Goal: Transaction & Acquisition: Purchase product/service

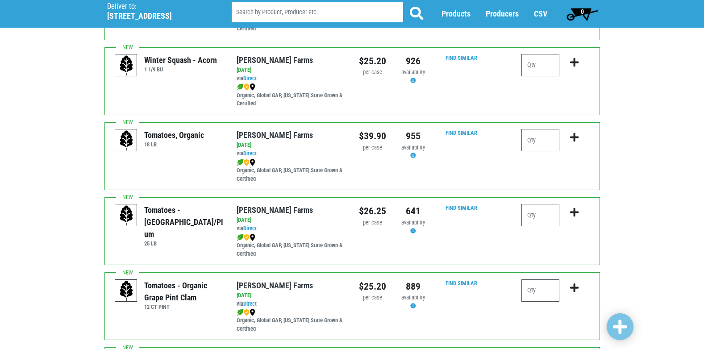
scroll to position [357, 0]
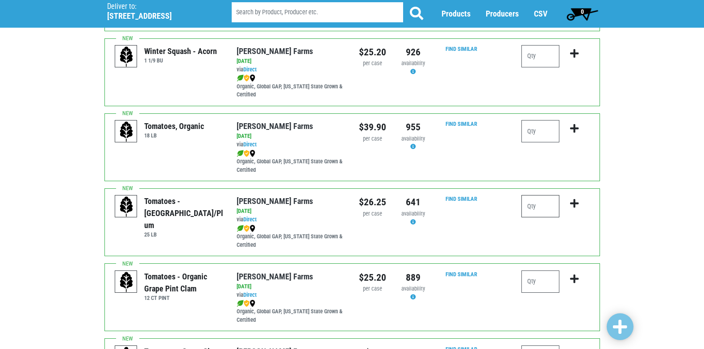
click at [539, 217] on input "number" at bounding box center [540, 206] width 38 height 22
type input "1"
click at [572, 208] on icon "submit" at bounding box center [574, 204] width 8 height 10
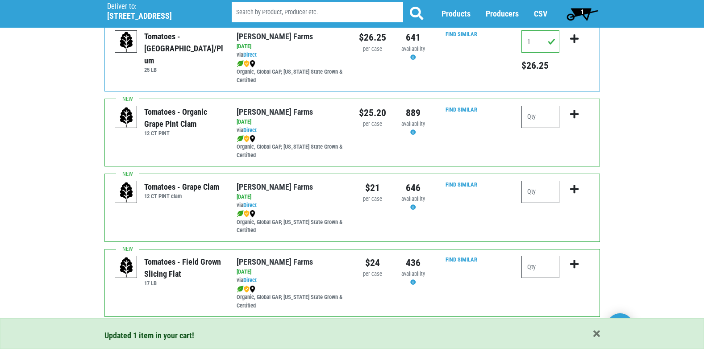
scroll to position [535, 0]
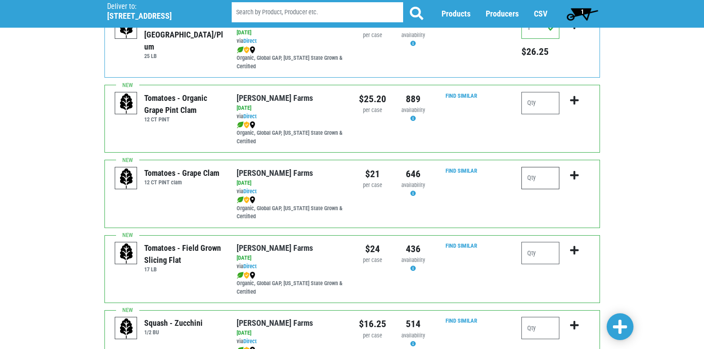
click at [535, 187] on input "number" at bounding box center [540, 178] width 38 height 22
type input "2"
click at [572, 180] on icon "submit" at bounding box center [574, 175] width 8 height 10
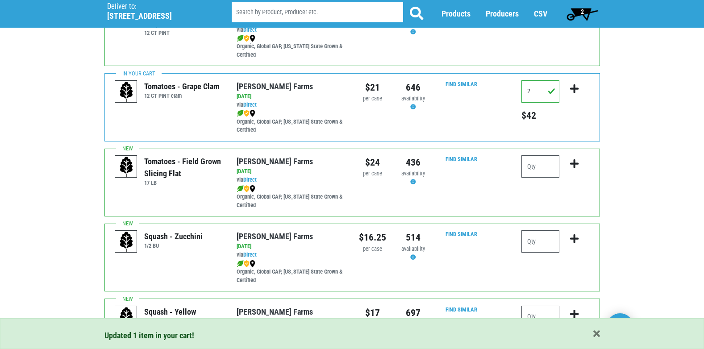
scroll to position [625, 0]
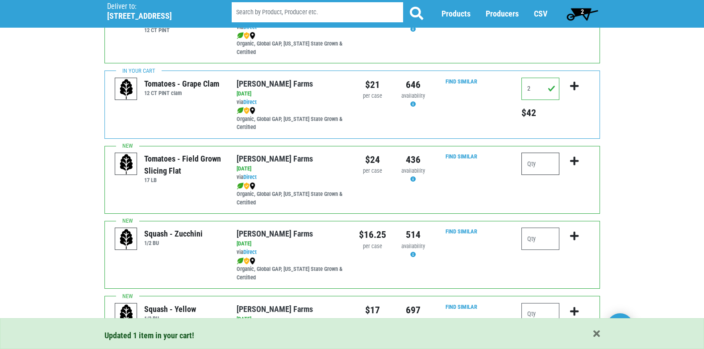
click at [528, 171] on input "number" at bounding box center [540, 164] width 38 height 22
type input "2"
click at [576, 166] on icon "submit" at bounding box center [574, 161] width 8 height 10
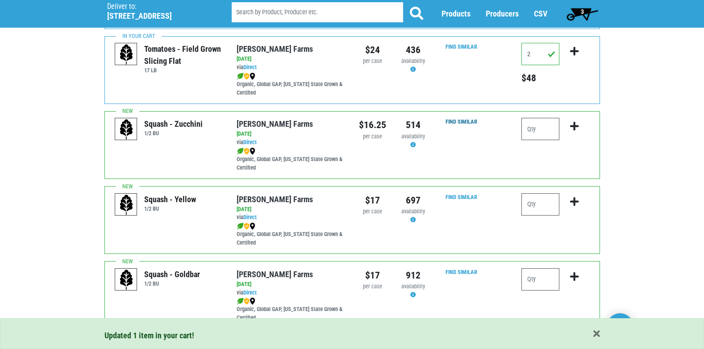
scroll to position [759, 0]
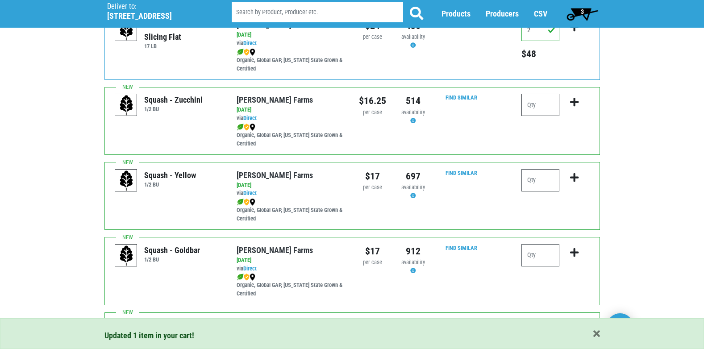
click at [540, 115] on input "number" at bounding box center [540, 105] width 38 height 22
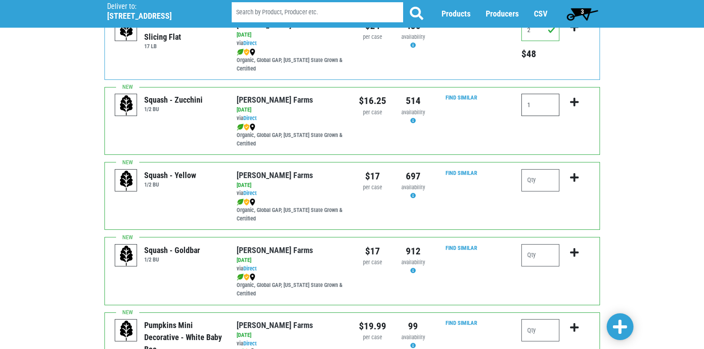
type input "1"
click at [574, 107] on icon "submit" at bounding box center [574, 102] width 8 height 10
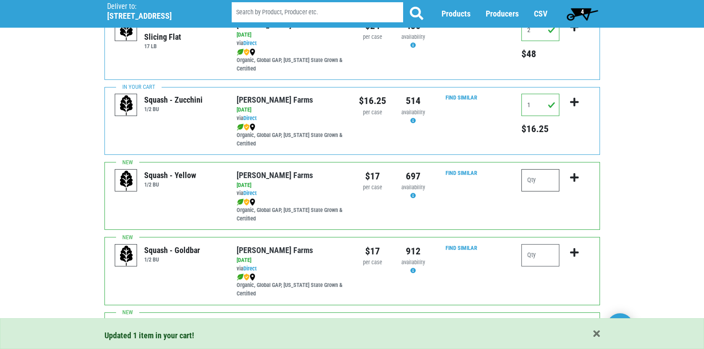
drag, startPoint x: 535, startPoint y: 178, endPoint x: 552, endPoint y: 186, distance: 18.6
click at [535, 178] on input "number" at bounding box center [540, 180] width 38 height 22
type input "1"
click at [574, 182] on icon "submit" at bounding box center [574, 178] width 8 height 10
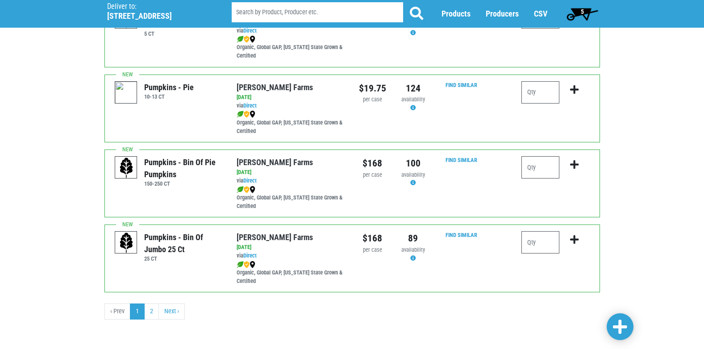
scroll to position [1304, 0]
click at [151, 316] on link "2" at bounding box center [151, 311] width 15 height 16
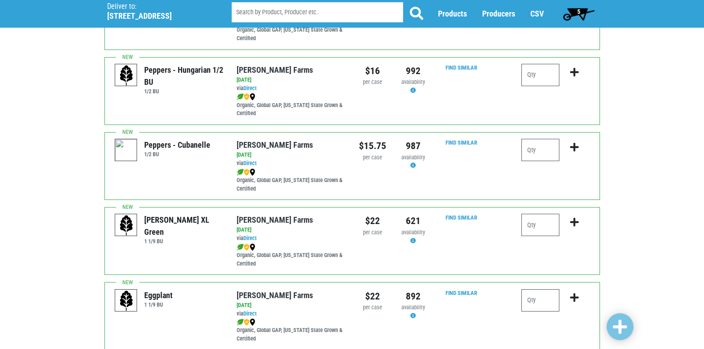
scroll to position [357, 0]
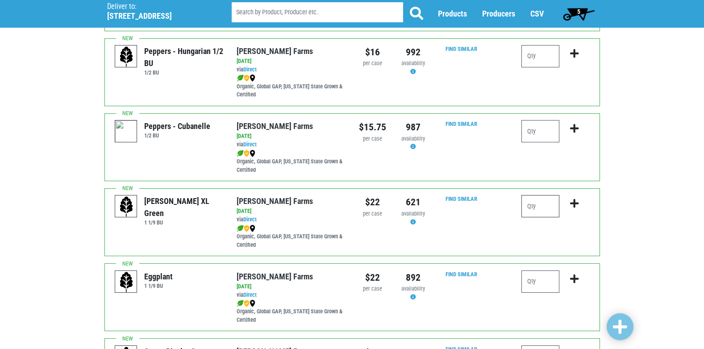
click at [533, 210] on input "number" at bounding box center [540, 206] width 38 height 22
type input "1"
click at [577, 208] on icon "submit" at bounding box center [574, 204] width 8 height 10
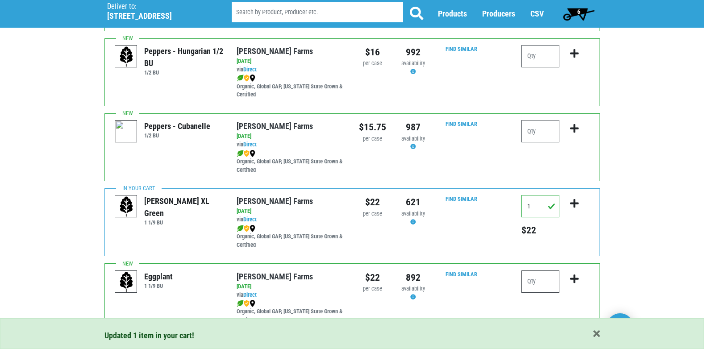
click at [543, 292] on input "number" at bounding box center [540, 281] width 38 height 22
type input "1"
click at [570, 284] on icon "submit" at bounding box center [574, 279] width 8 height 10
click at [540, 213] on input "1" at bounding box center [540, 206] width 38 height 22
type input "2"
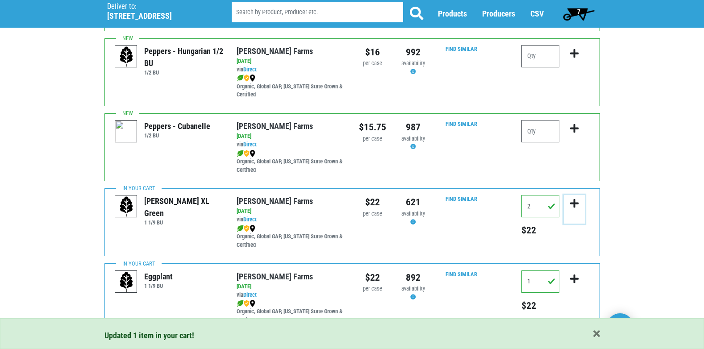
click at [571, 208] on icon "submit" at bounding box center [574, 204] width 8 height 10
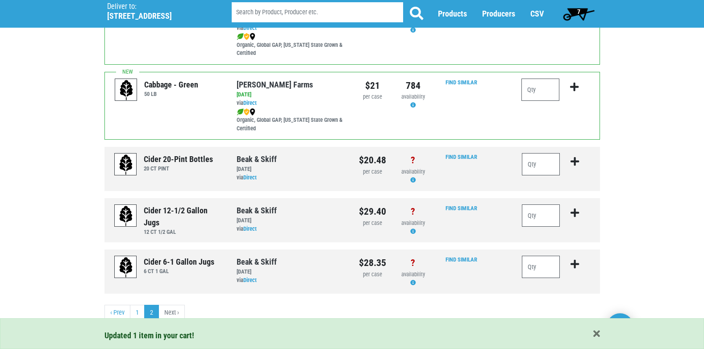
scroll to position [707, 0]
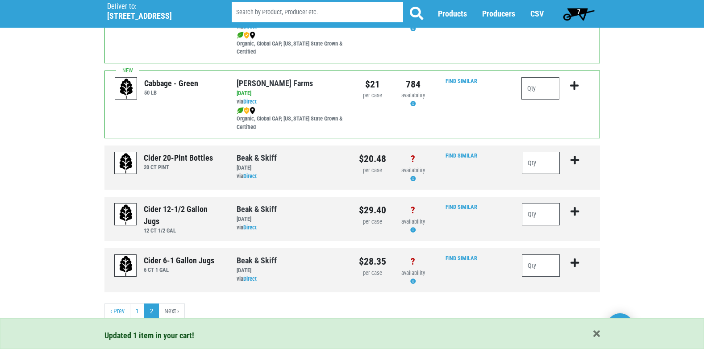
click at [532, 91] on input "number" at bounding box center [540, 88] width 38 height 22
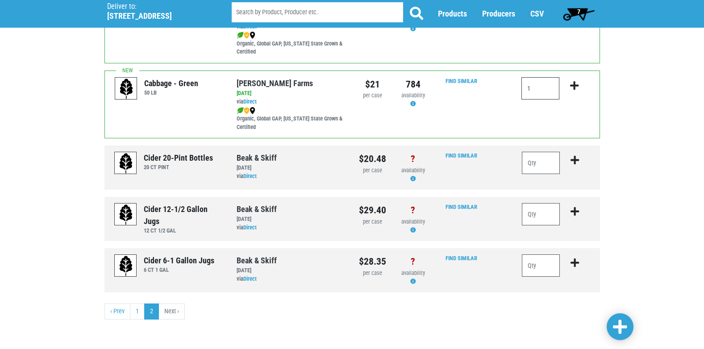
type input "1"
click at [577, 88] on icon "submit" at bounding box center [574, 86] width 8 height 10
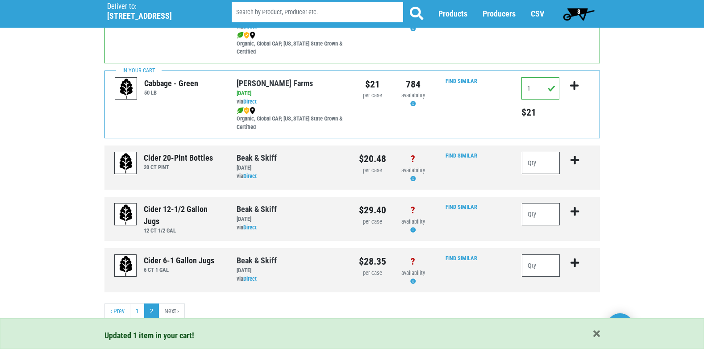
click at [578, 13] on span "8" at bounding box center [578, 11] width 3 height 7
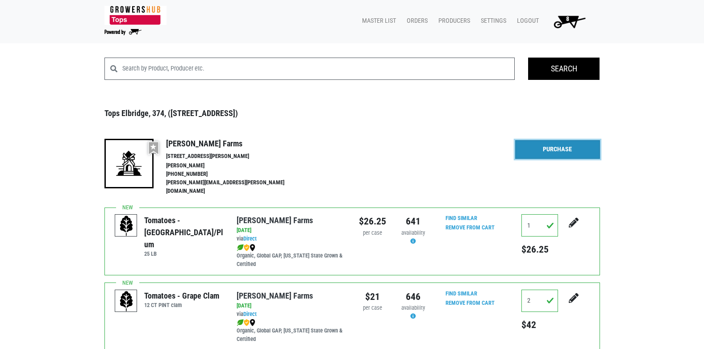
click at [541, 152] on link "Purchase" at bounding box center [557, 149] width 85 height 19
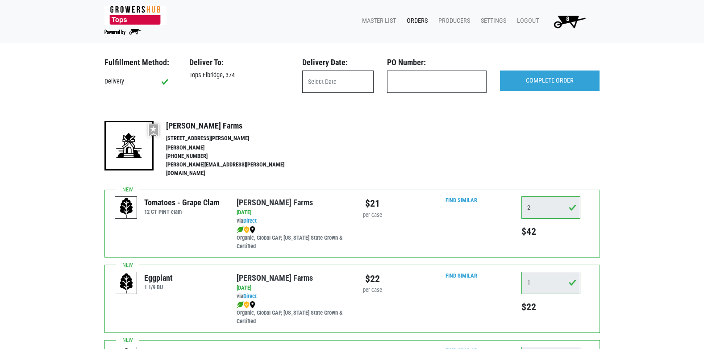
click at [336, 74] on input "text" at bounding box center [337, 81] width 71 height 22
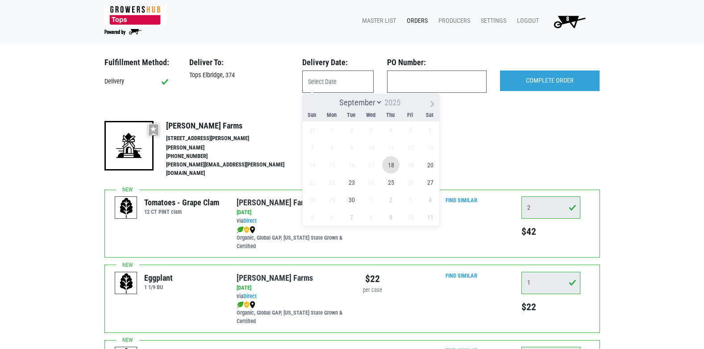
click at [393, 166] on span "18" at bounding box center [390, 164] width 17 height 17
type input "[DATE]"
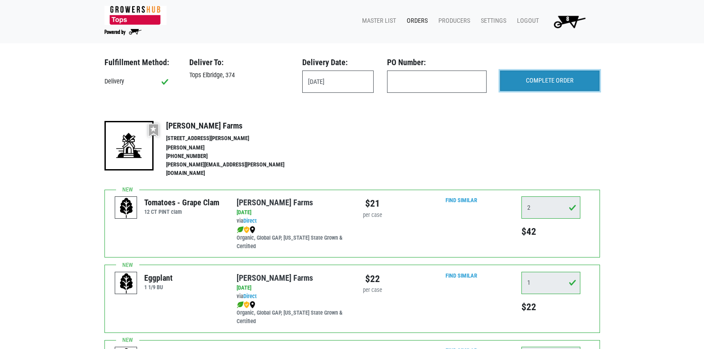
click at [575, 80] on input "COMPLETE ORDER" at bounding box center [550, 80] width 100 height 21
